Goal: Check status: Check status

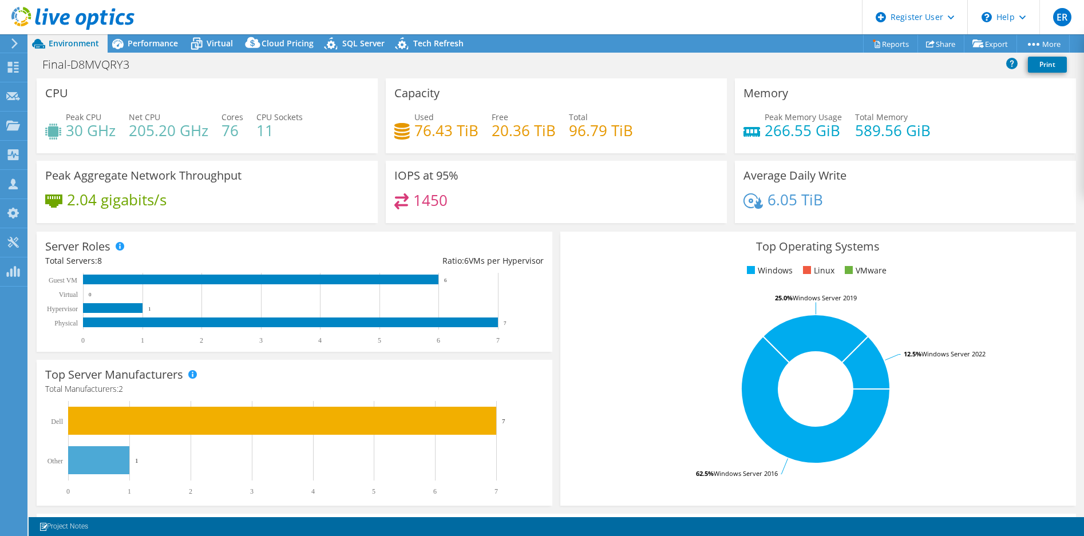
select select "USD"
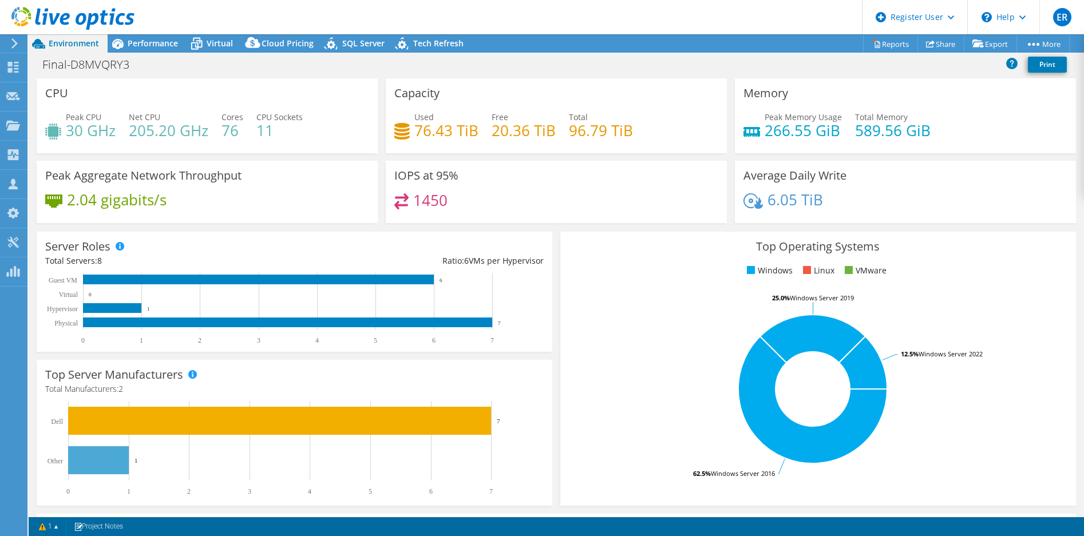
select select "USD"
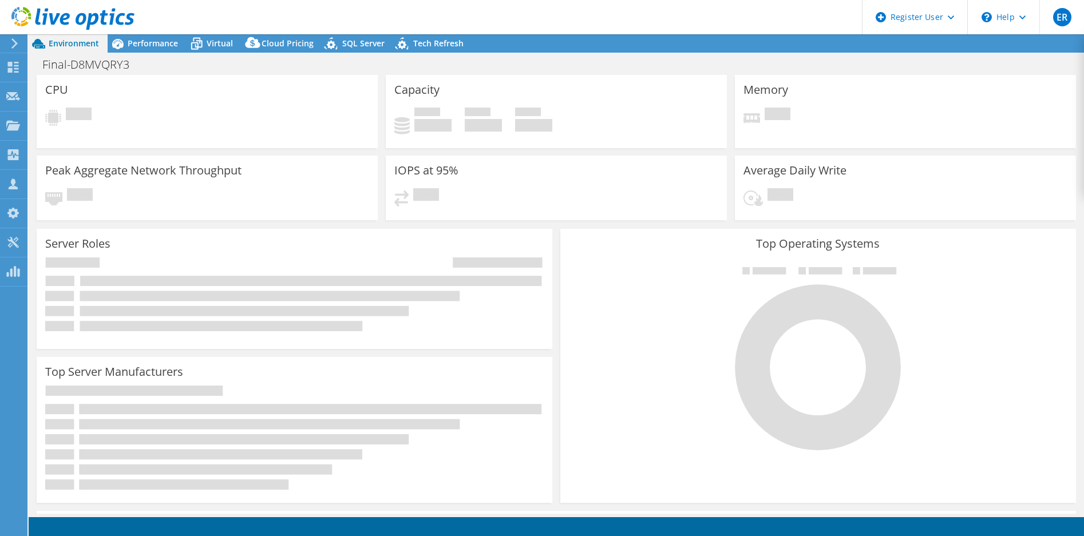
select select "USD"
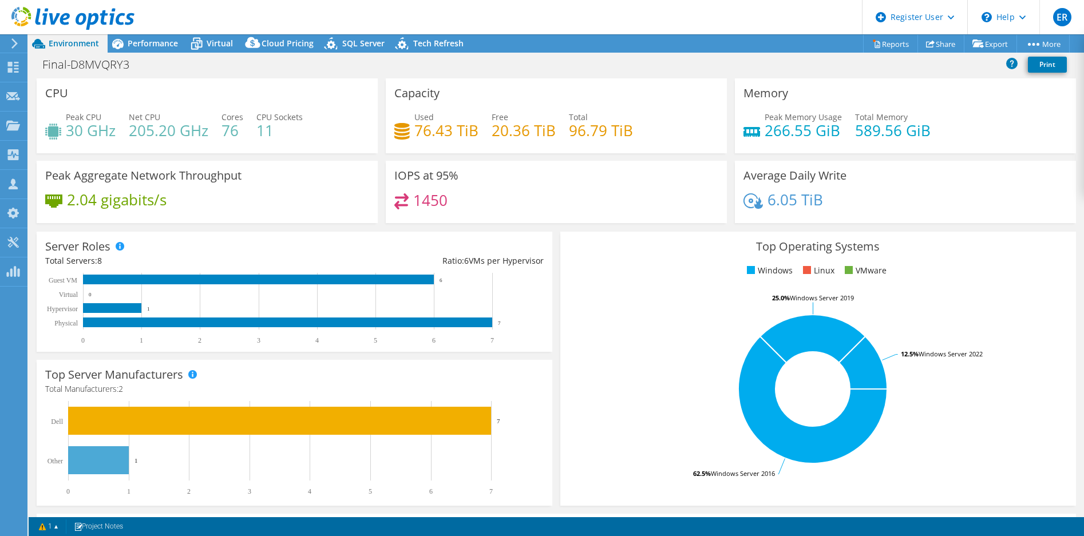
click at [257, 15] on header "ER Dell User Eddy Rogers Eddy.Rogers@dell.com Dell My Profile Log Out \n Help E…" at bounding box center [542, 17] width 1084 height 34
